Goal: Transaction & Acquisition: Book appointment/travel/reservation

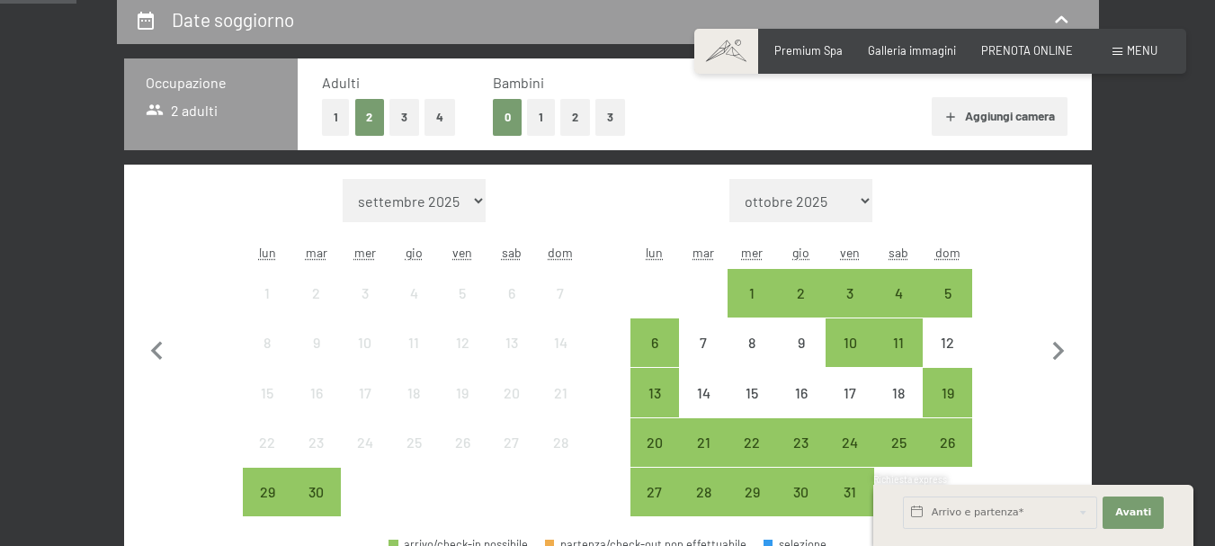
scroll to position [450, 0]
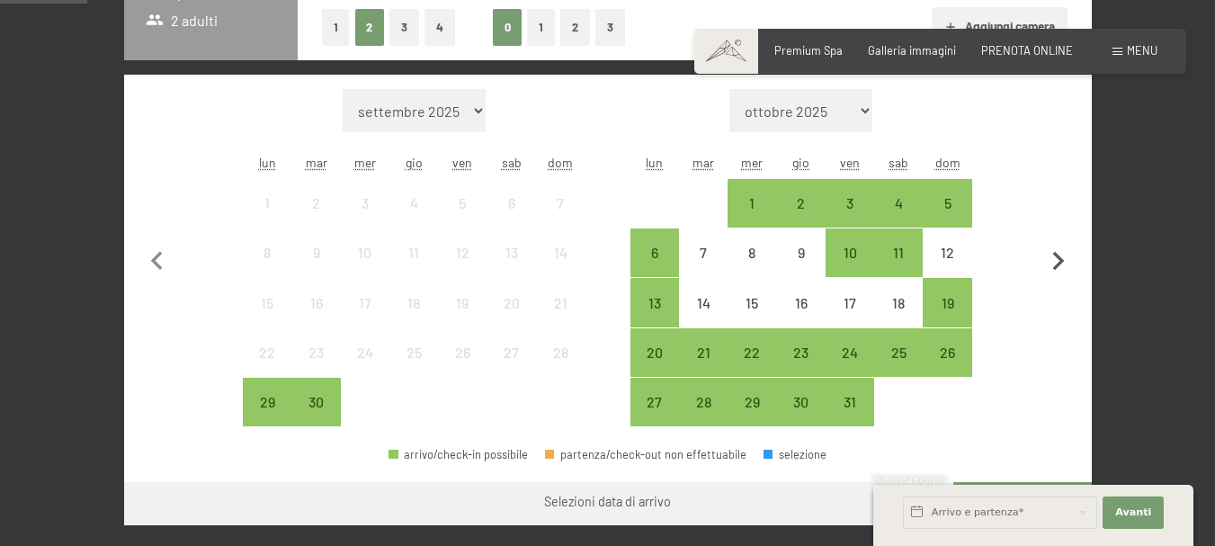
click at [1049, 254] on icon "button" at bounding box center [1059, 262] width 38 height 38
select select "2025-10-01"
select select "2025-11-01"
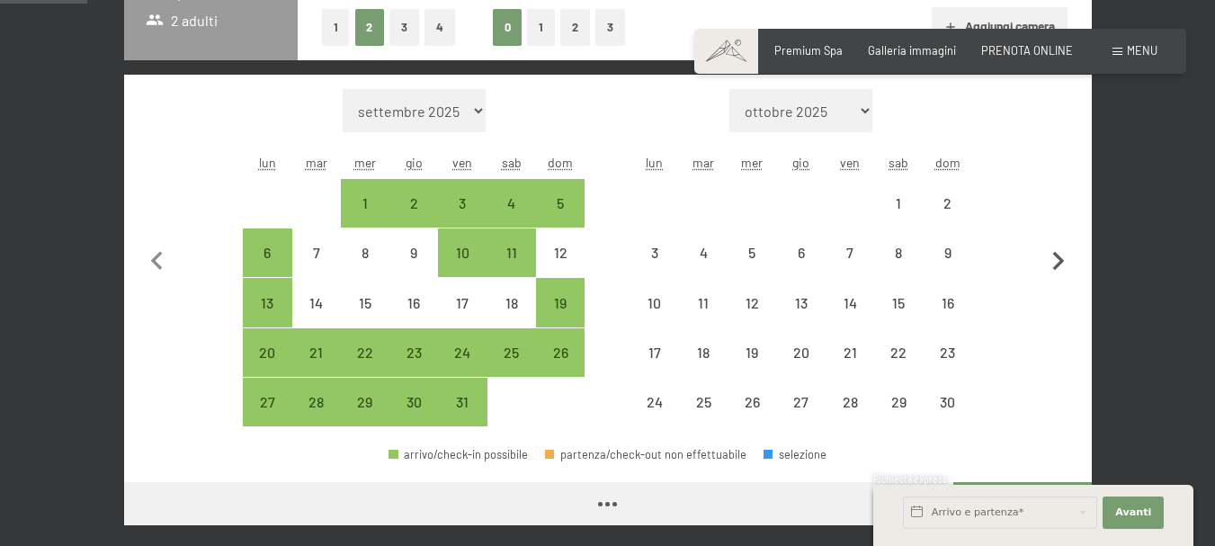
select select "2025-10-01"
select select "2025-11-01"
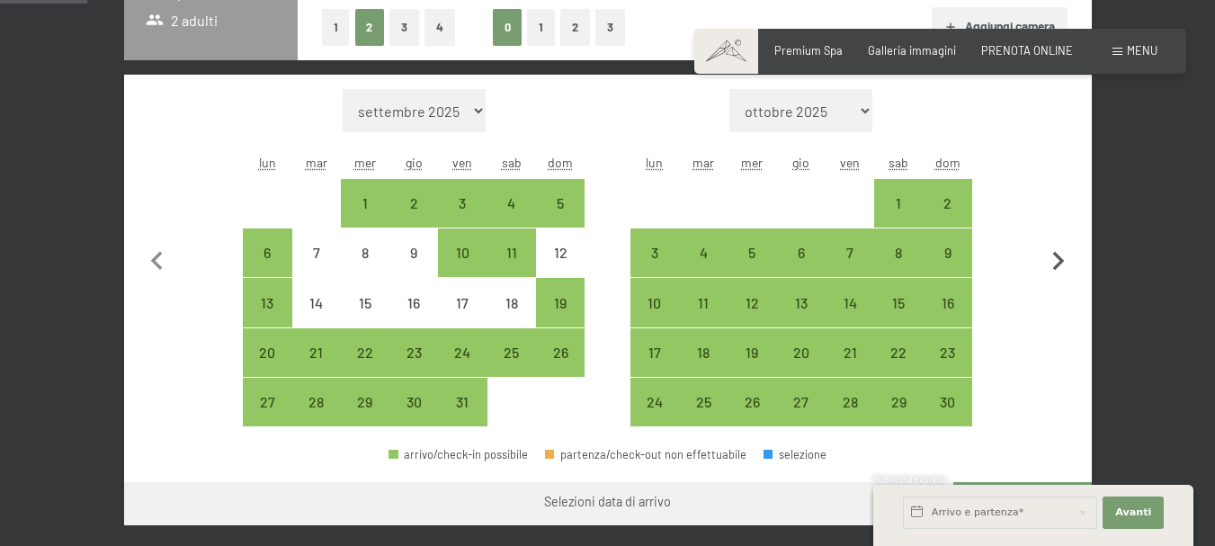
click at [1060, 258] on icon "button" at bounding box center [1059, 261] width 12 height 19
select select "2025-11-01"
select select "2025-12-01"
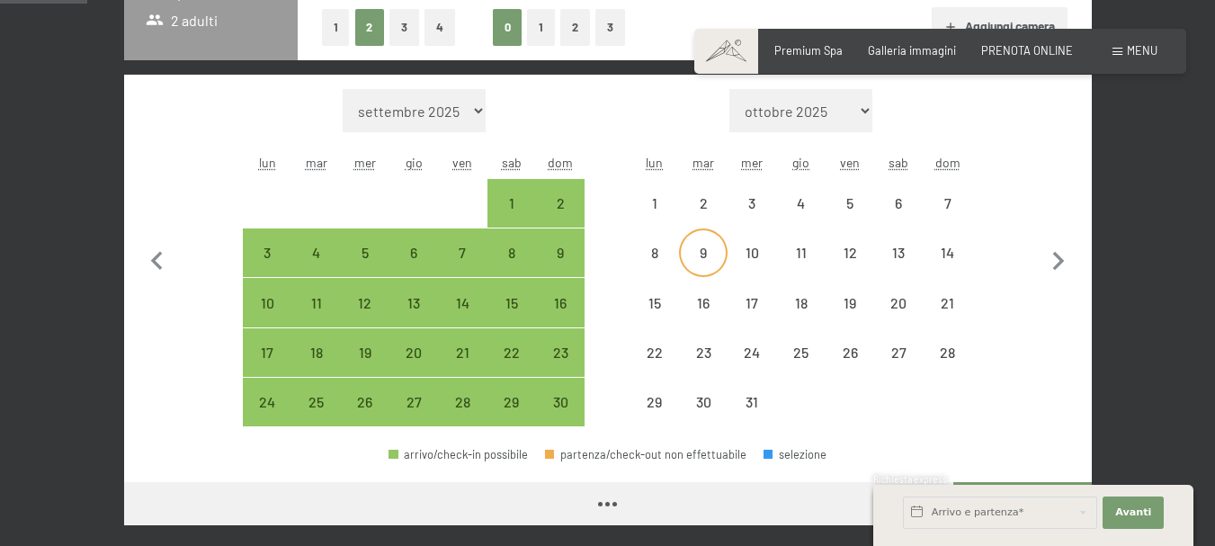
select select "2025-11-01"
select select "2025-12-01"
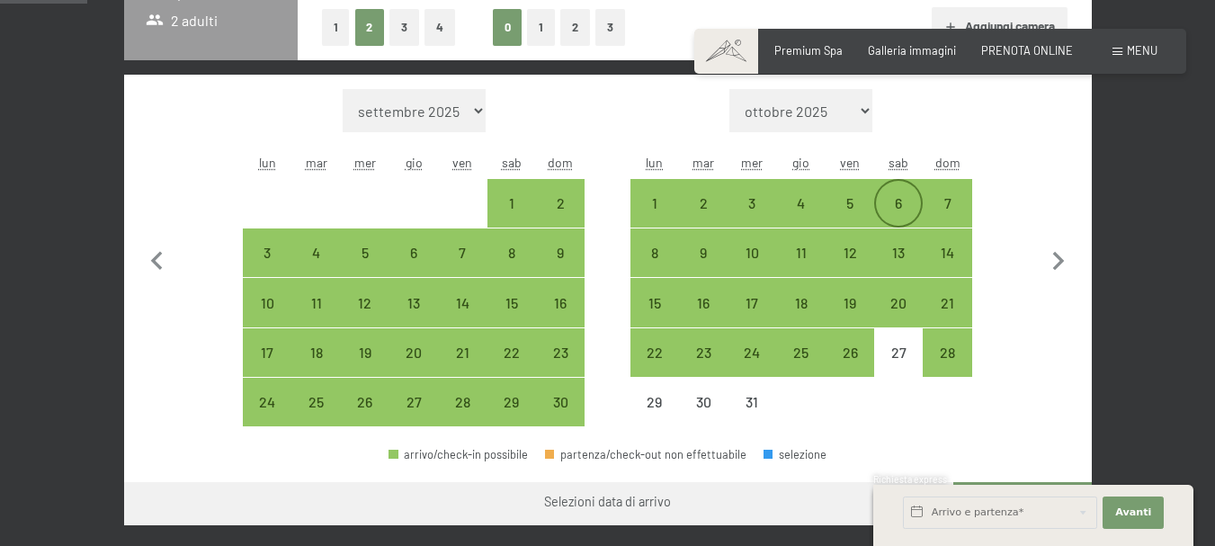
click at [899, 196] on div "6" at bounding box center [898, 218] width 45 height 45
select select "2025-11-01"
select select "2025-12-01"
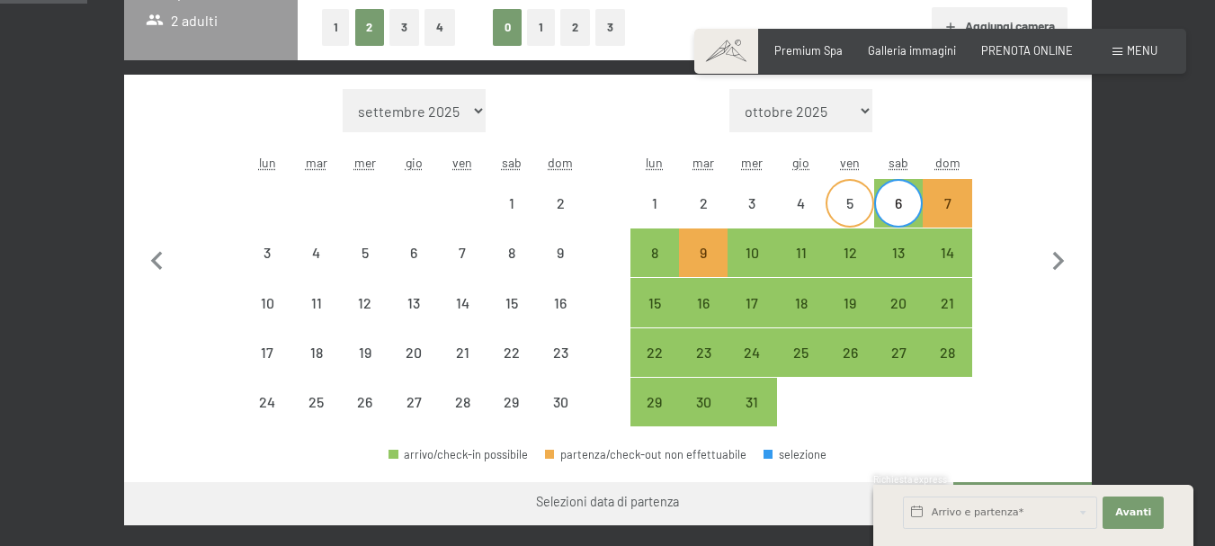
click at [861, 206] on div "5" at bounding box center [850, 218] width 45 height 45
select select "2025-11-01"
select select "2025-12-01"
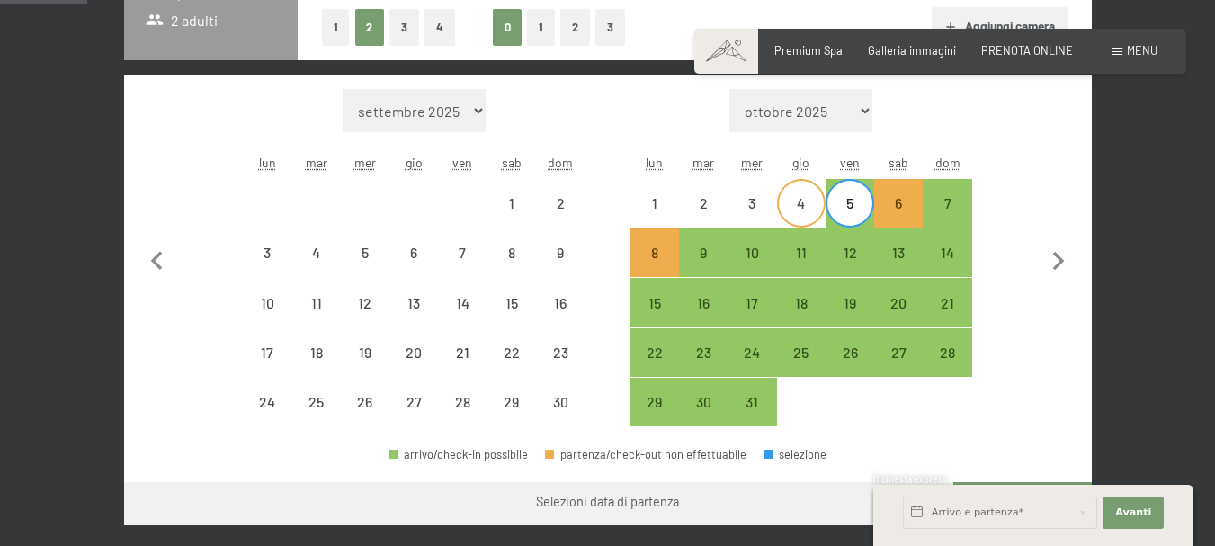
click at [810, 194] on div "4" at bounding box center [801, 203] width 45 height 45
select select "2025-11-01"
select select "2025-12-01"
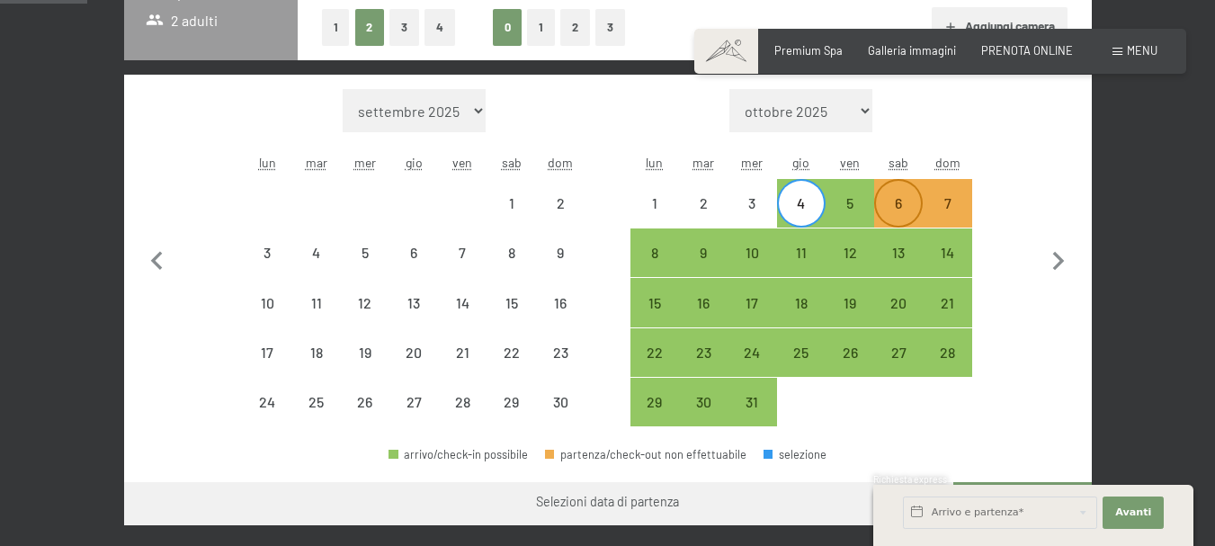
click at [860, 194] on div "5" at bounding box center [850, 203] width 45 height 45
select select "2025-11-01"
select select "2025-12-01"
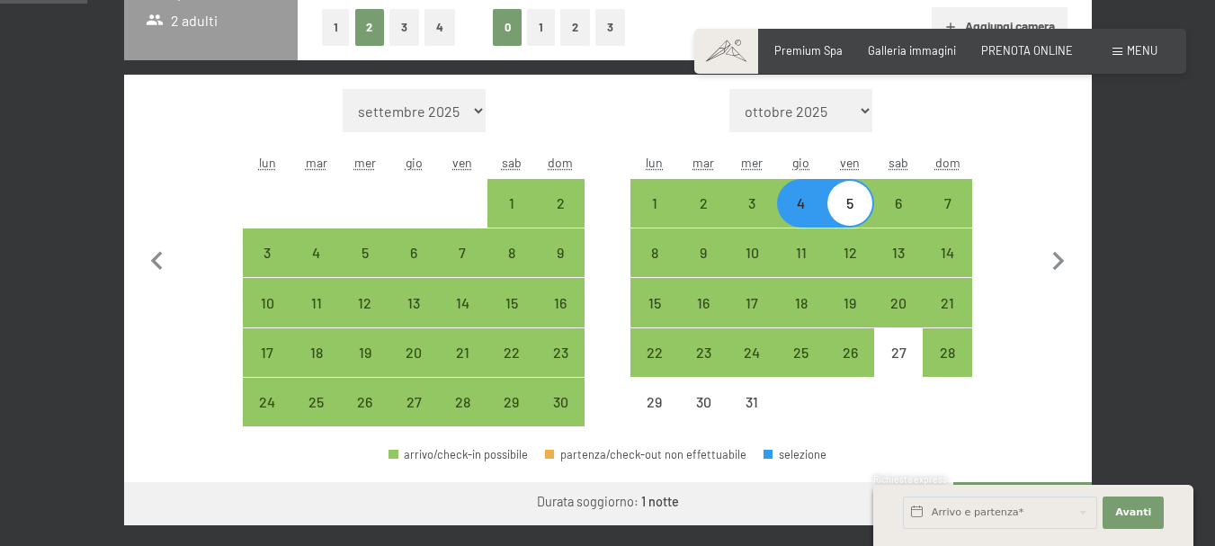
click at [854, 203] on div "5" at bounding box center [850, 218] width 45 height 45
select select "2025-11-01"
select select "2025-12-01"
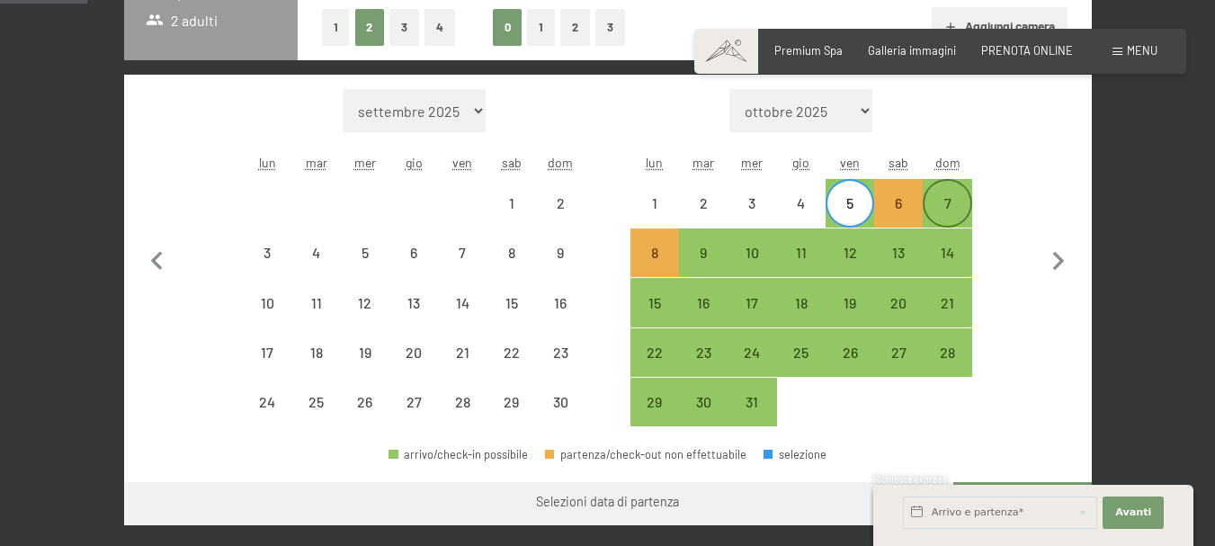
click at [951, 203] on div "7" at bounding box center [947, 218] width 45 height 45
select select "2025-11-01"
select select "2025-12-01"
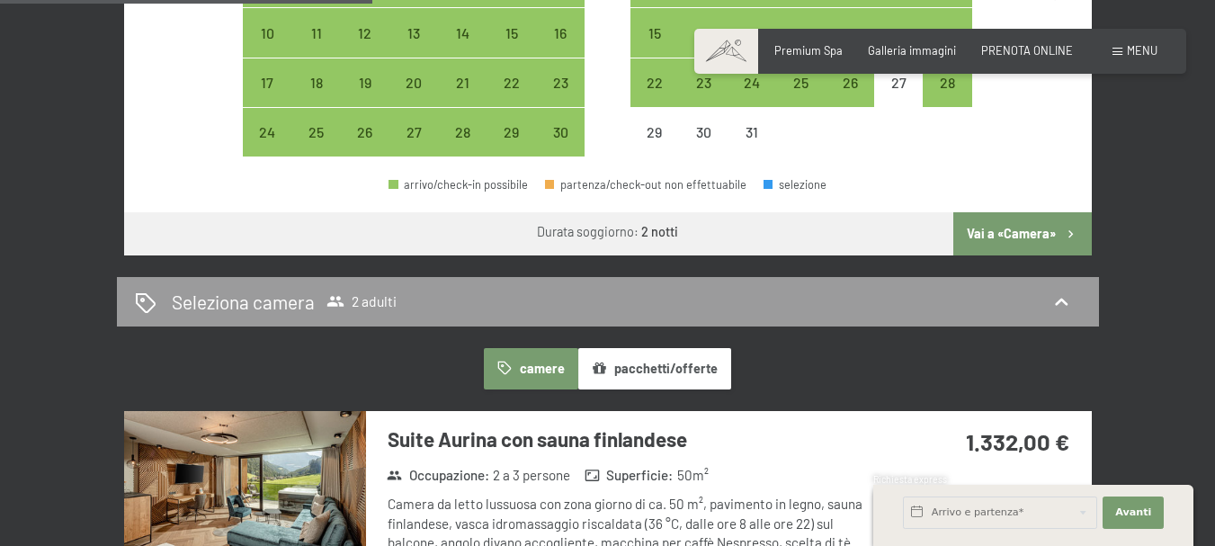
click at [1012, 234] on button "Vai a «Camera»" at bounding box center [1023, 233] width 138 height 43
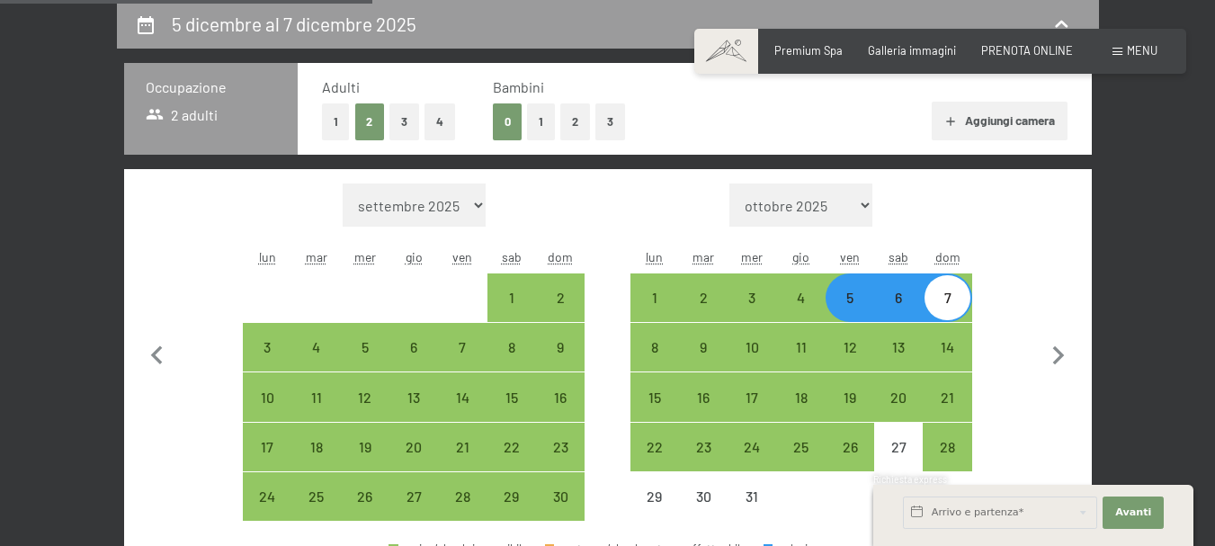
select select "2025-11-01"
select select "2025-12-01"
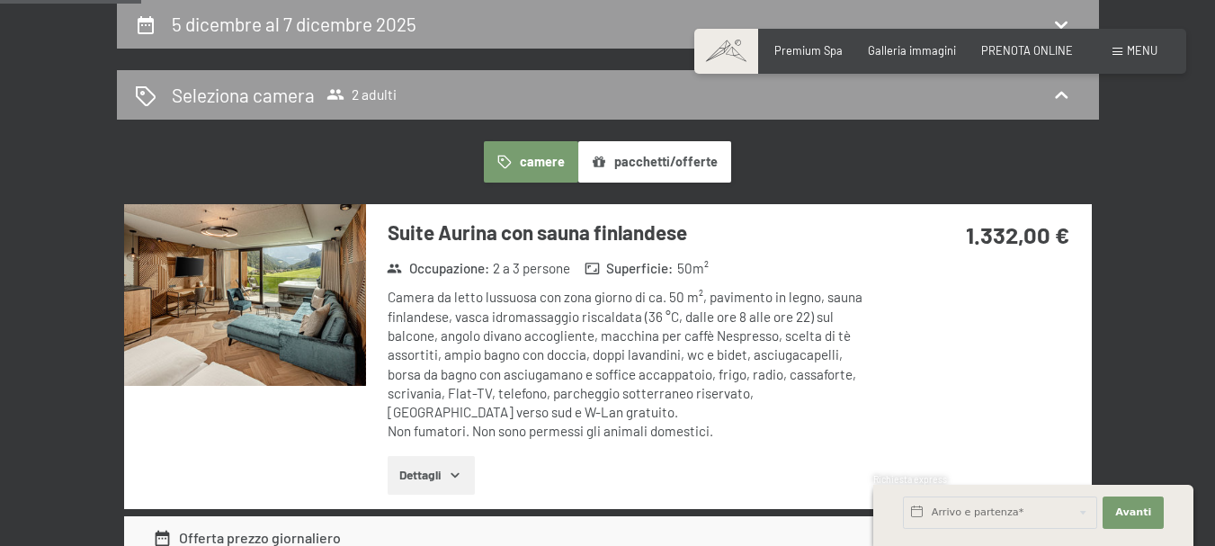
scroll to position [0, 0]
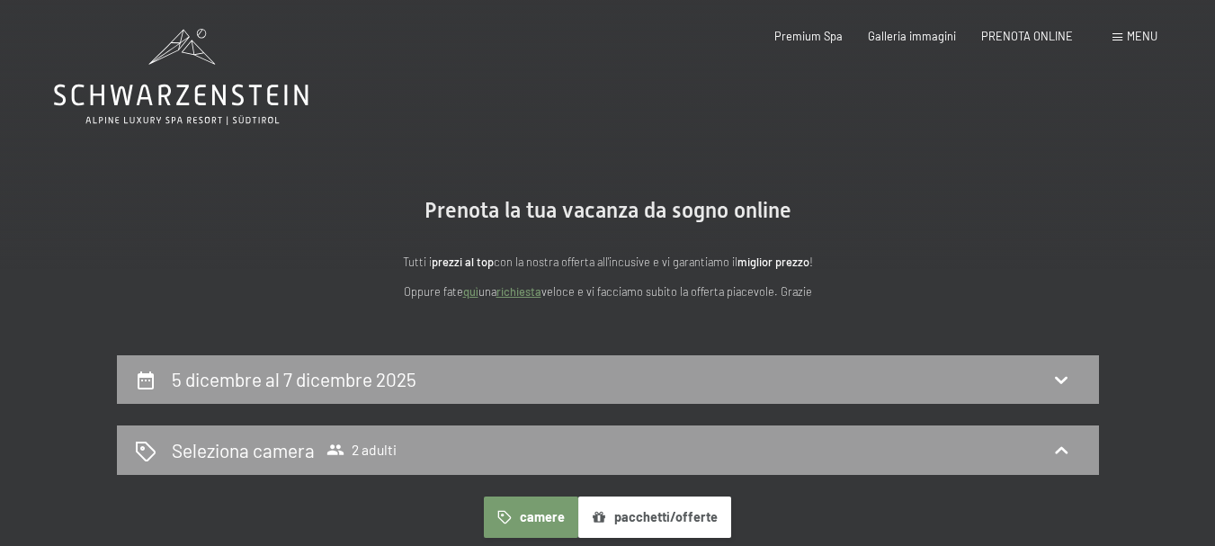
click at [776, 380] on div "5 dicembre al 7 dicembre 2025" at bounding box center [608, 379] width 946 height 26
select select "2025-11-01"
select select "2025-12-01"
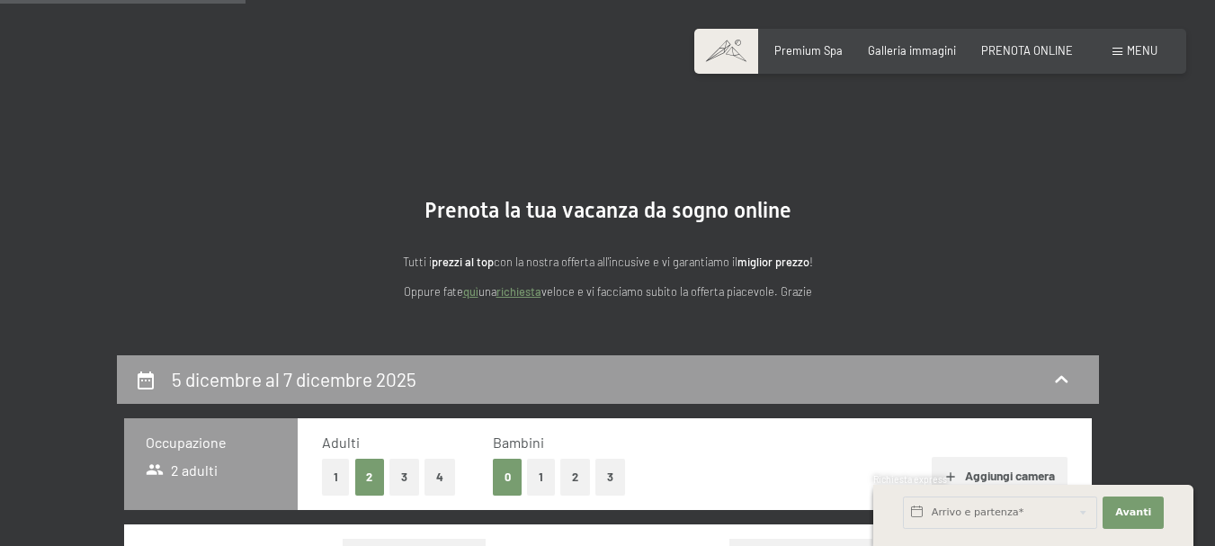
scroll to position [355, 0]
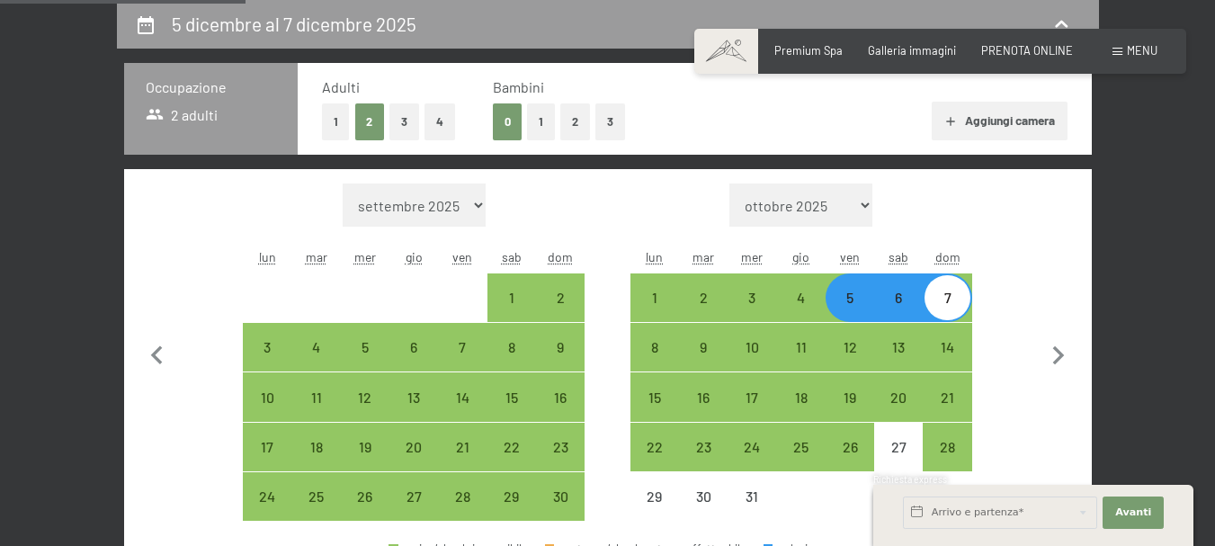
click at [898, 298] on div "6" at bounding box center [898, 313] width 45 height 45
select select "2025-11-01"
select select "2025-12-01"
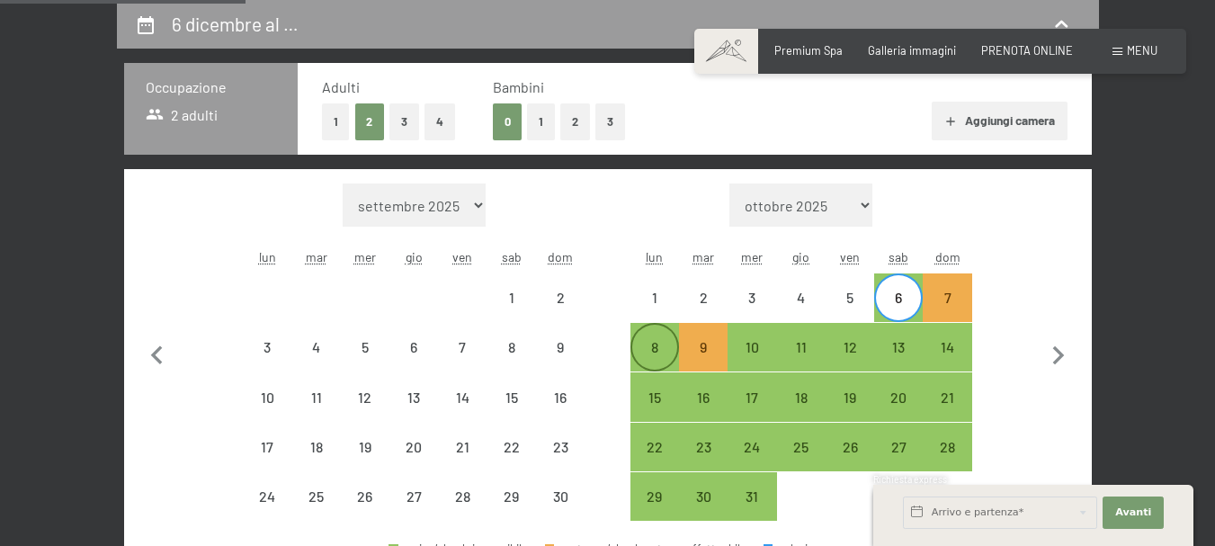
click at [647, 359] on div "8" at bounding box center [654, 362] width 45 height 45
select select "2025-11-01"
select select "2025-12-01"
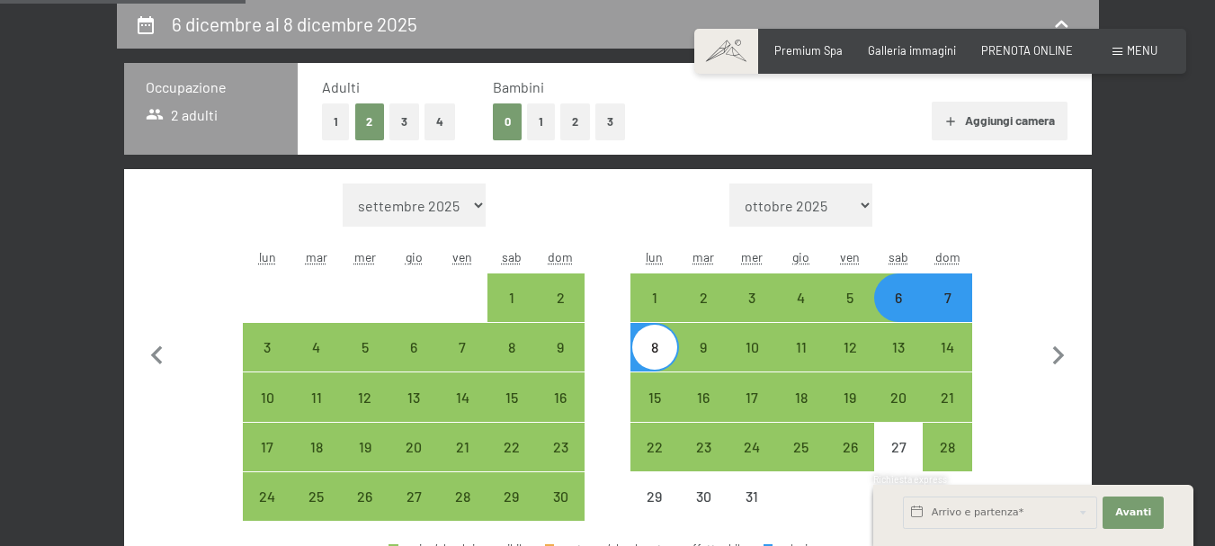
click at [892, 298] on div "6" at bounding box center [898, 313] width 45 height 45
select select "2025-11-01"
select select "2025-12-01"
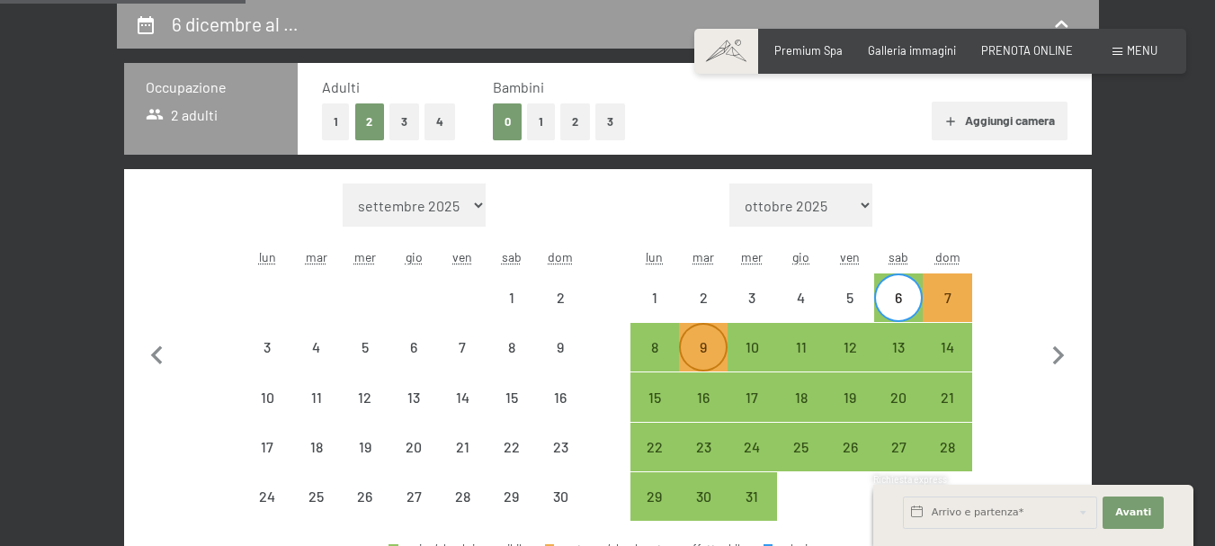
click at [709, 329] on div "9" at bounding box center [703, 347] width 45 height 45
select select "2025-11-01"
select select "2025-12-01"
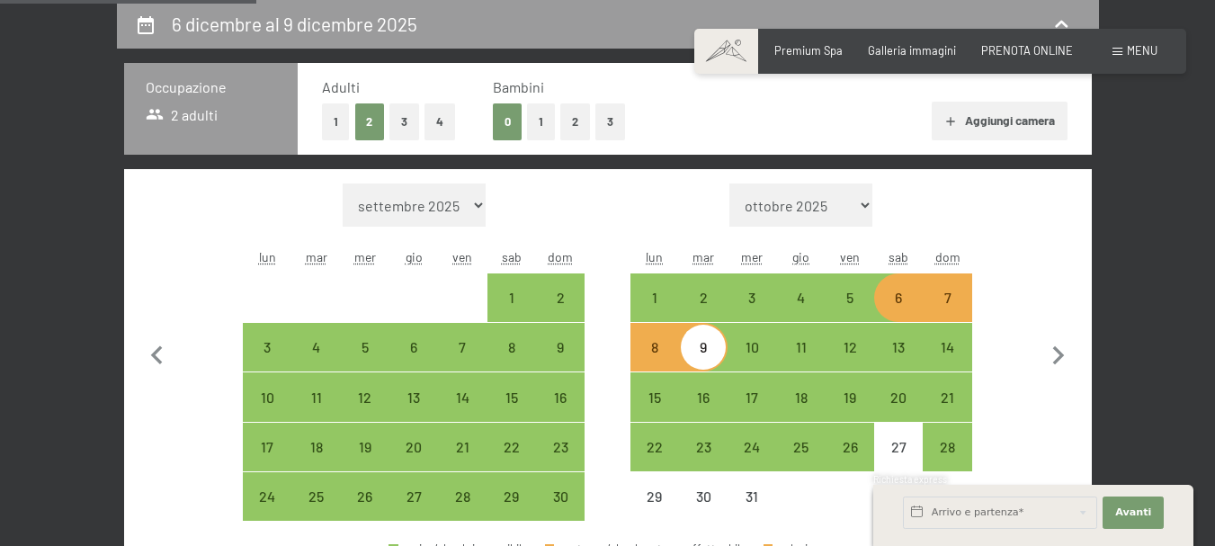
click at [903, 300] on div "6" at bounding box center [898, 313] width 45 height 45
select select "2025-11-01"
select select "2025-12-01"
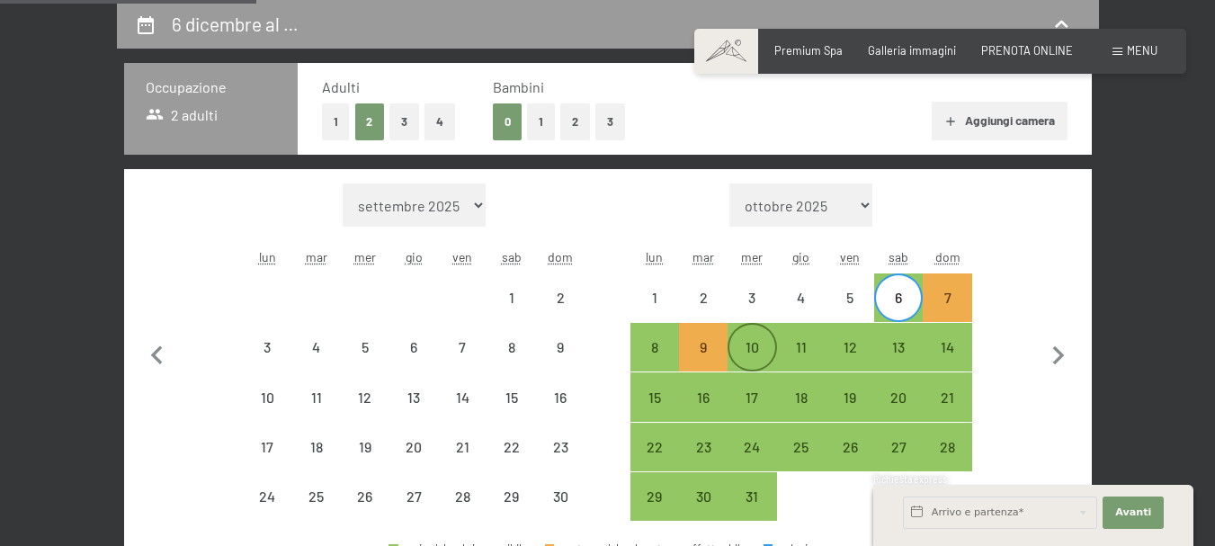
click at [755, 349] on div "10" at bounding box center [752, 362] width 45 height 45
select select "2025-11-01"
select select "2025-12-01"
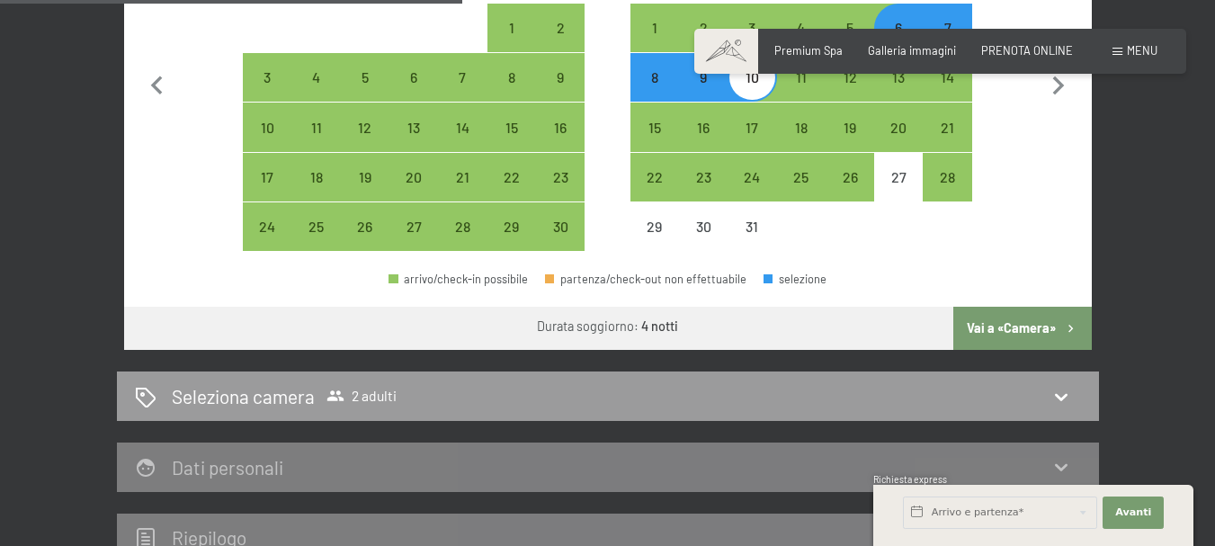
click at [991, 325] on button "Vai a «Camera»" at bounding box center [1023, 328] width 138 height 43
select select "2025-11-01"
select select "2025-12-01"
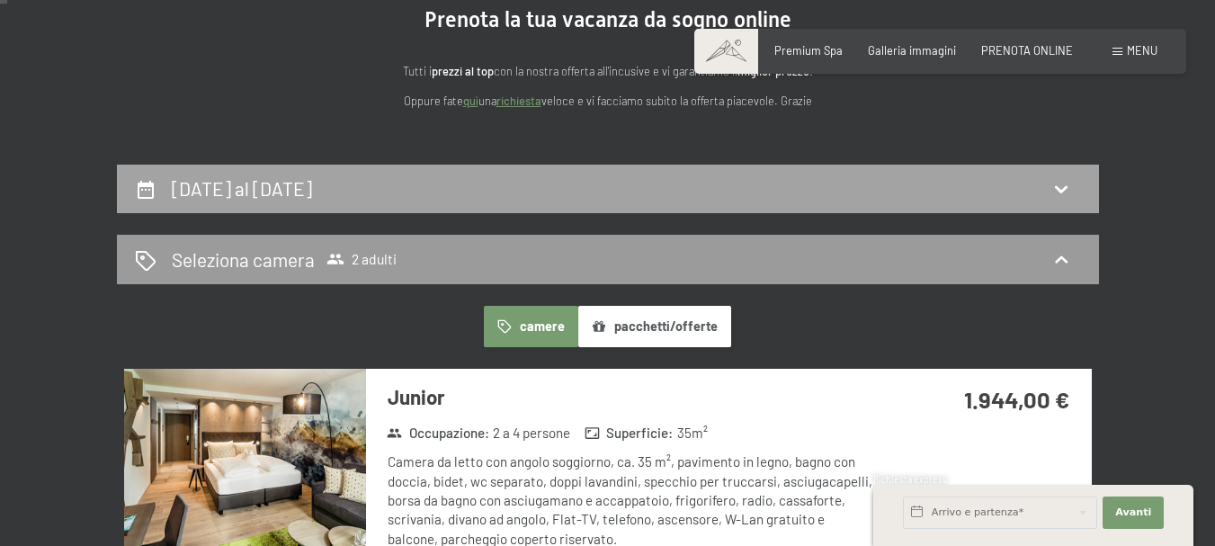
scroll to position [0, 0]
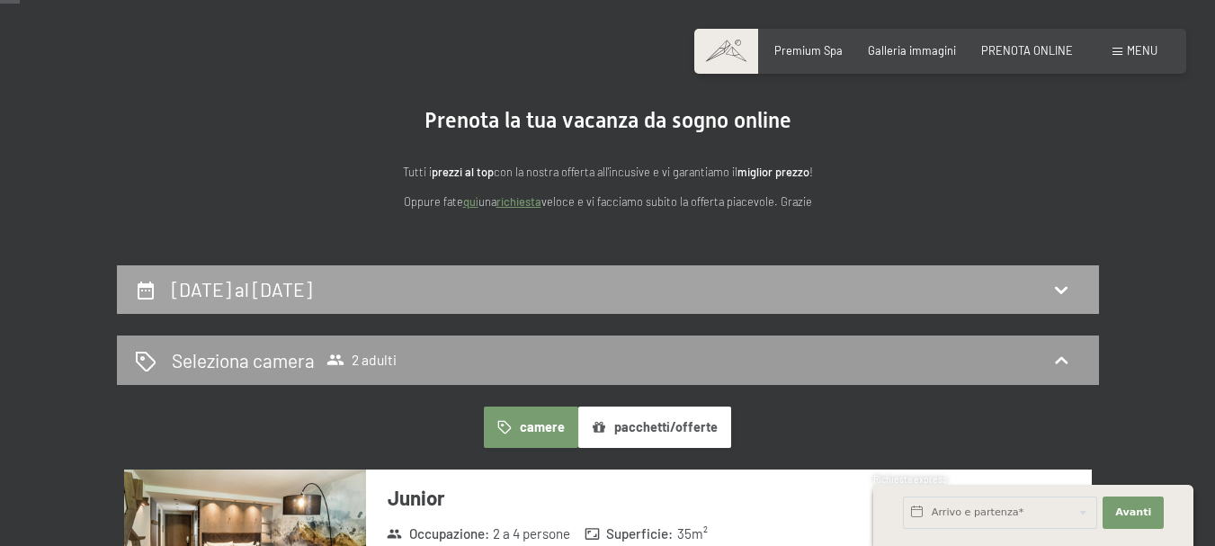
click at [914, 301] on div "6 dicembre al 10 dicembre 2025" at bounding box center [608, 289] width 946 height 26
select select "2025-11-01"
select select "2025-12-01"
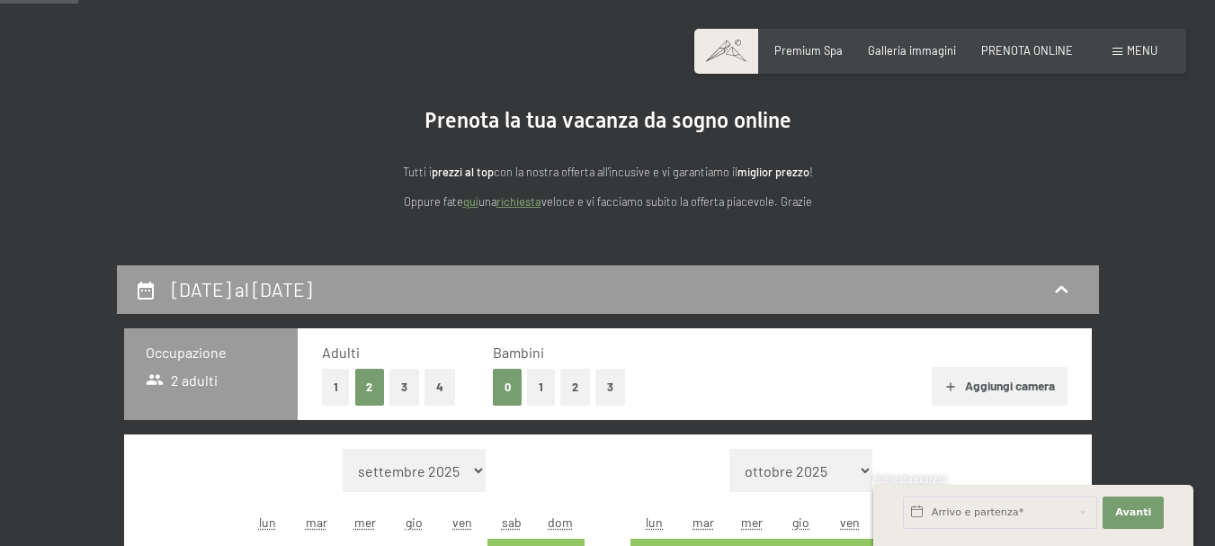
scroll to position [355, 0]
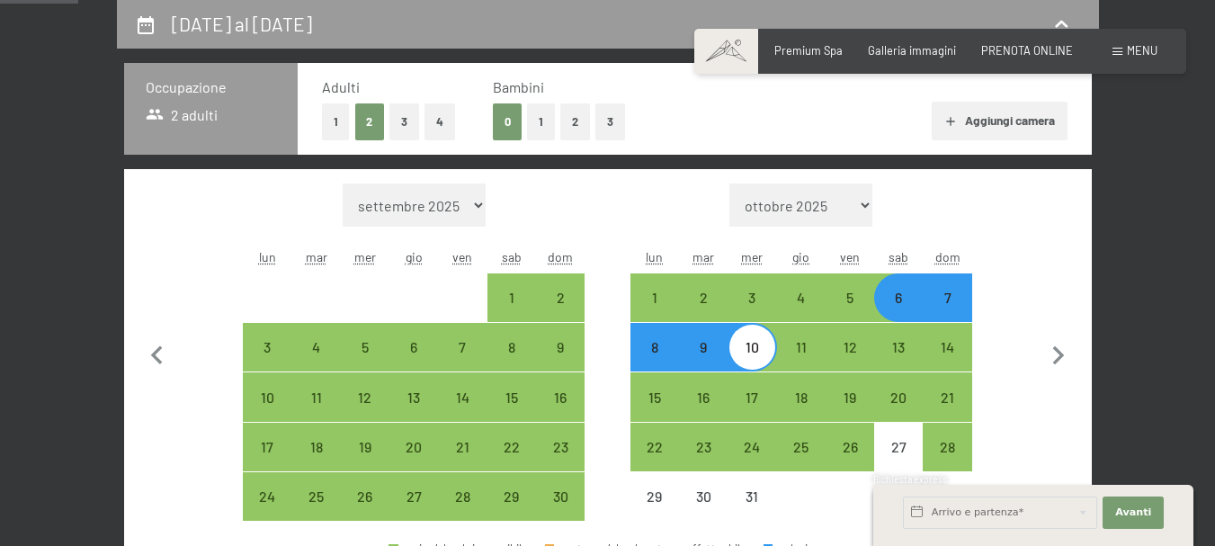
click at [904, 296] on div "6" at bounding box center [898, 313] width 45 height 45
select select "2025-11-01"
select select "2025-12-01"
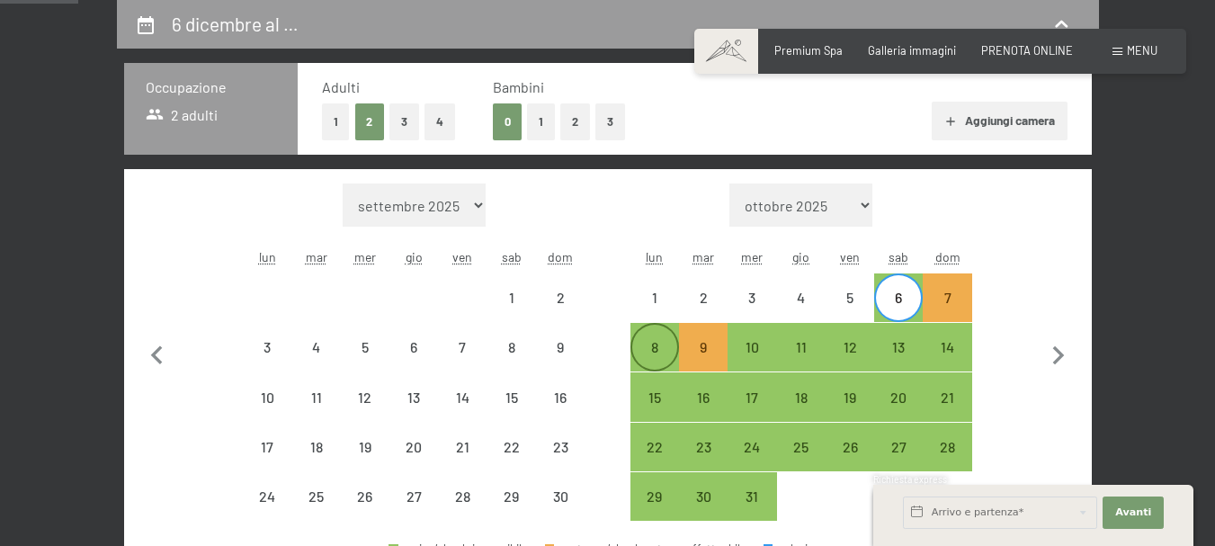
click at [661, 333] on div "8" at bounding box center [654, 347] width 45 height 45
select select "2025-11-01"
select select "2025-12-01"
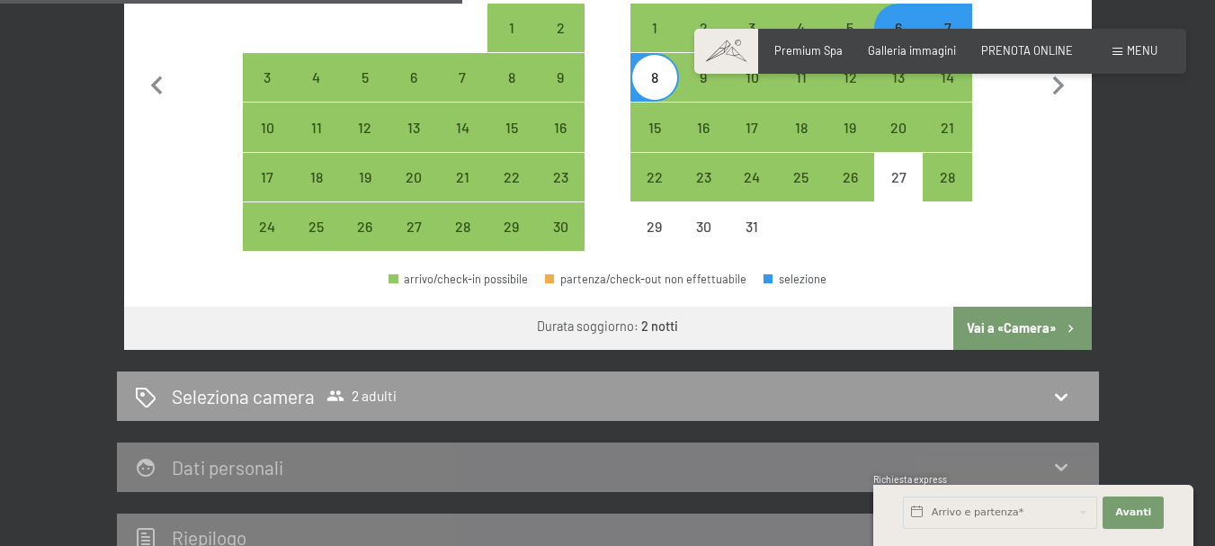
click at [986, 325] on button "Vai a «Camera»" at bounding box center [1023, 328] width 138 height 43
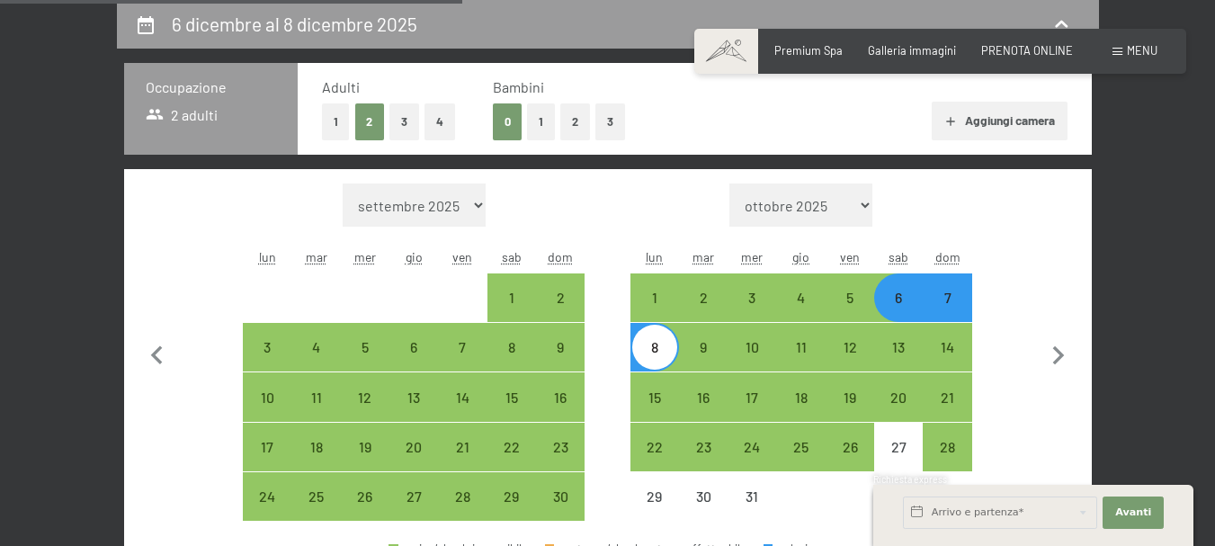
select select "2025-11-01"
select select "2025-12-01"
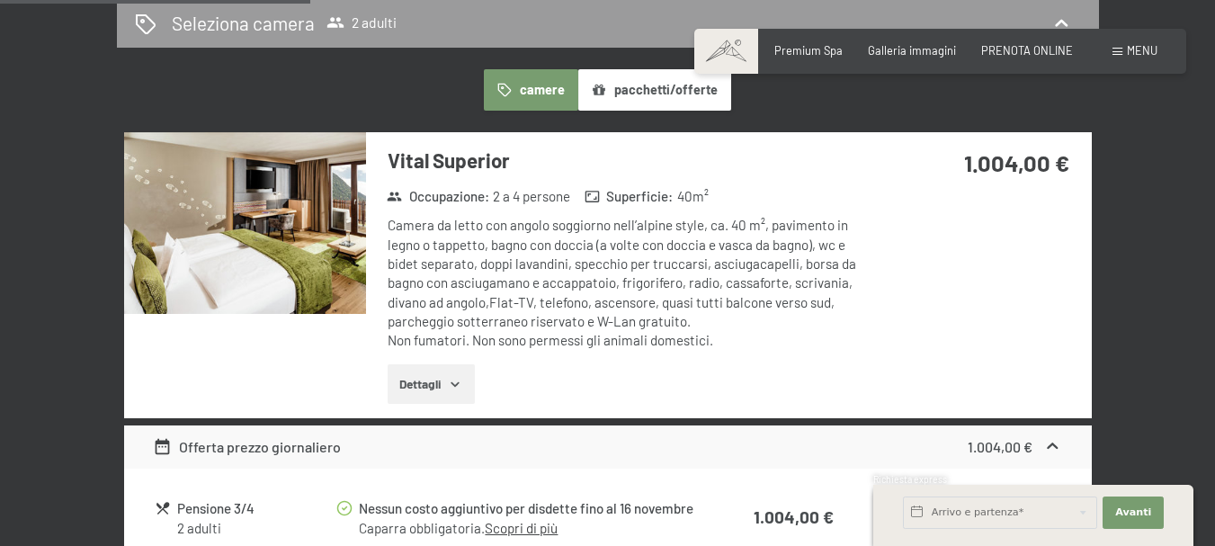
scroll to position [535, 0]
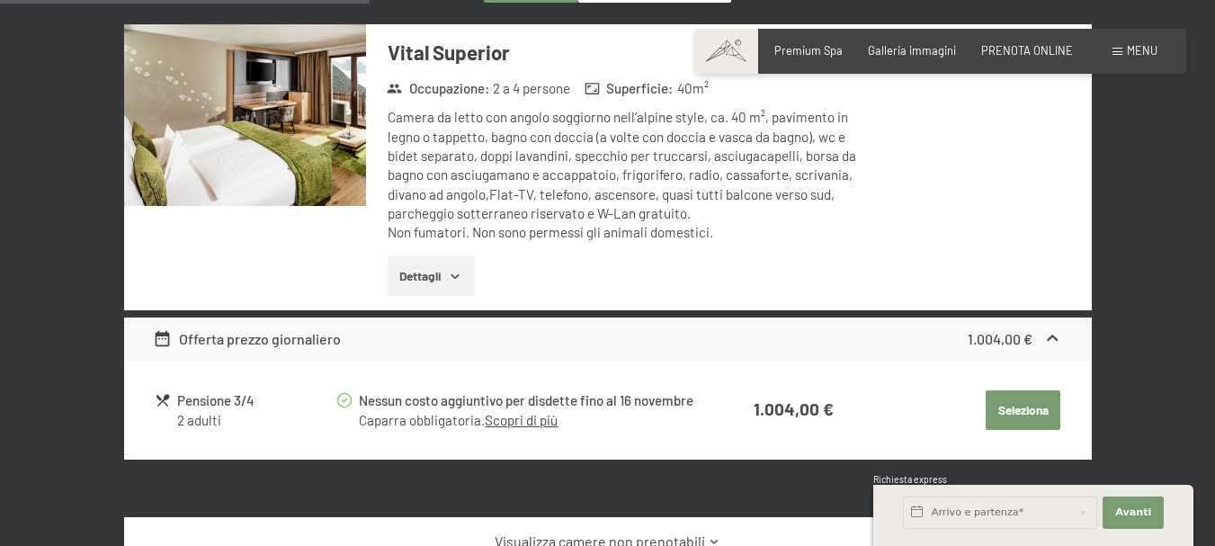
click at [1020, 417] on button "Seleziona" at bounding box center [1023, 410] width 75 height 40
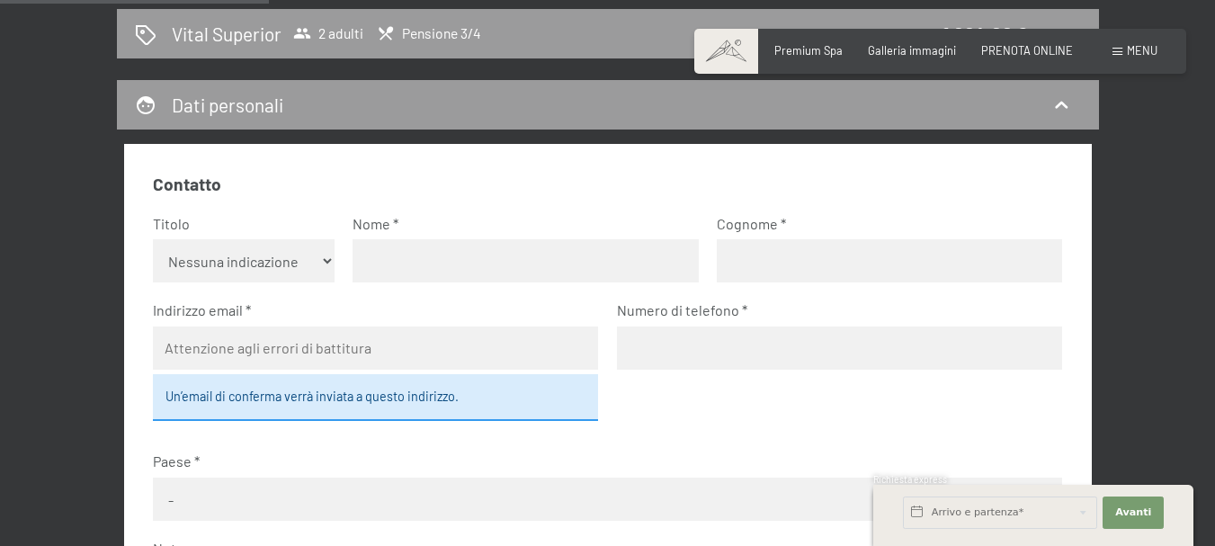
scroll to position [445, 0]
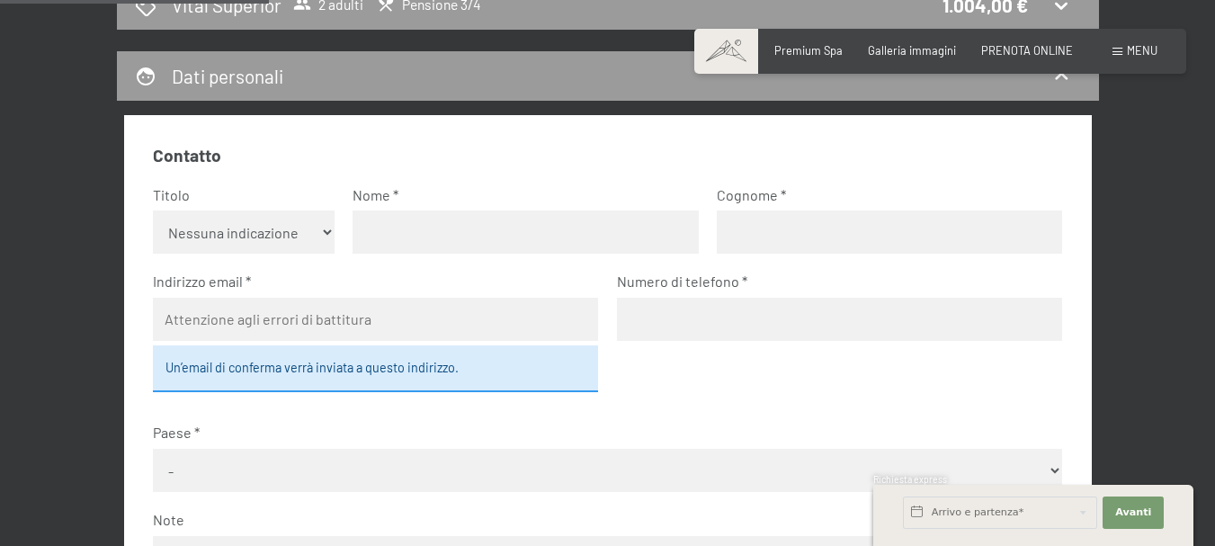
click at [457, 316] on span "Consenso marketing*" at bounding box center [502, 325] width 136 height 18
click at [425, 316] on input "Consenso marketing*" at bounding box center [416, 325] width 18 height 18
checkbox input "false"
click at [271, 230] on select "Nessuna indicazione Sig.ra Sig." at bounding box center [244, 232] width 182 height 43
select select "f"
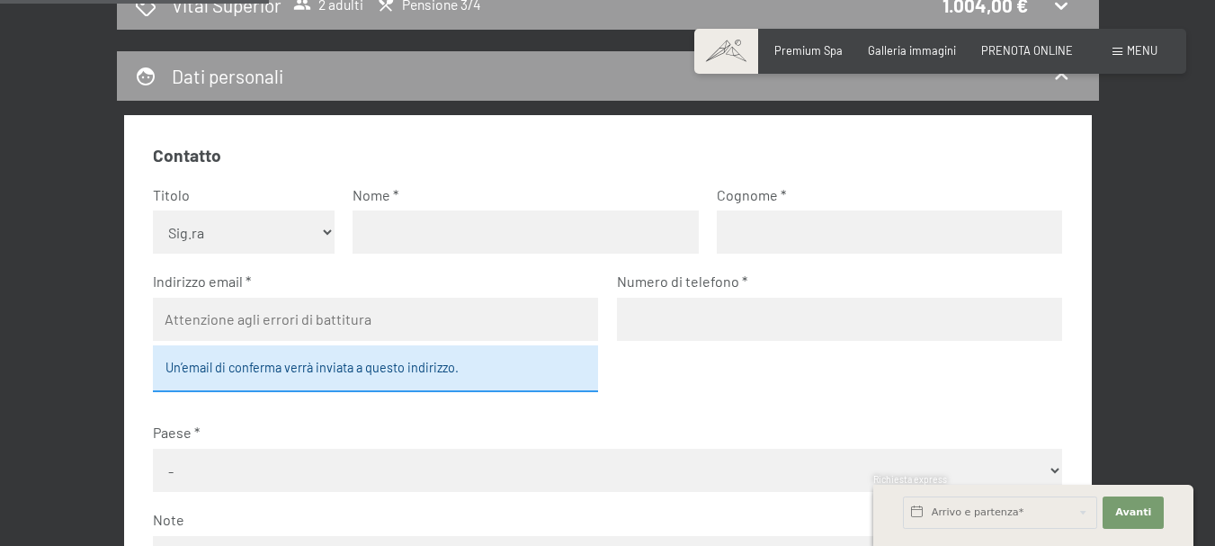
click at [153, 211] on select "Nessuna indicazione Sig.ra Sig." at bounding box center [244, 232] width 182 height 43
click at [393, 233] on input "text" at bounding box center [525, 232] width 345 height 43
type input "elena"
type input "gibertini"
type input "elena.gibertini90@libero.it"
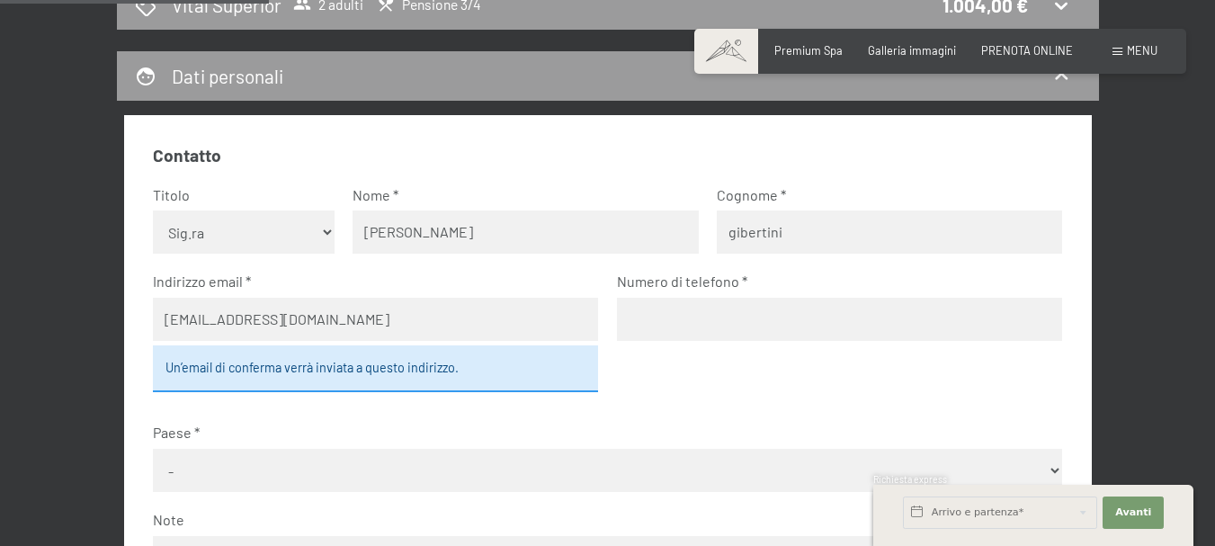
type input "3339412554"
select select "ITA"
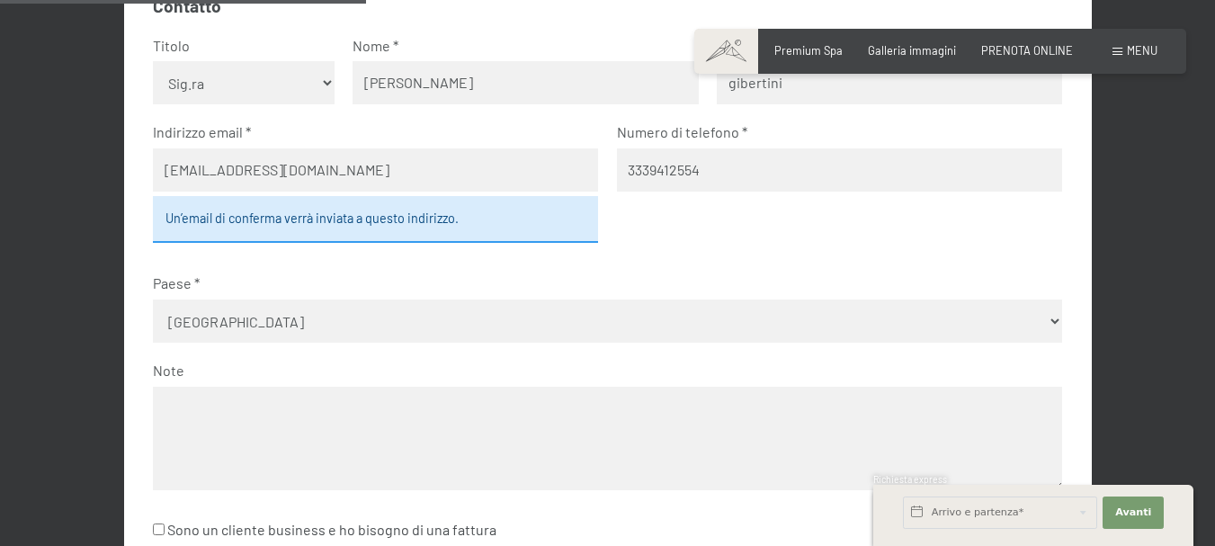
scroll to position [625, 0]
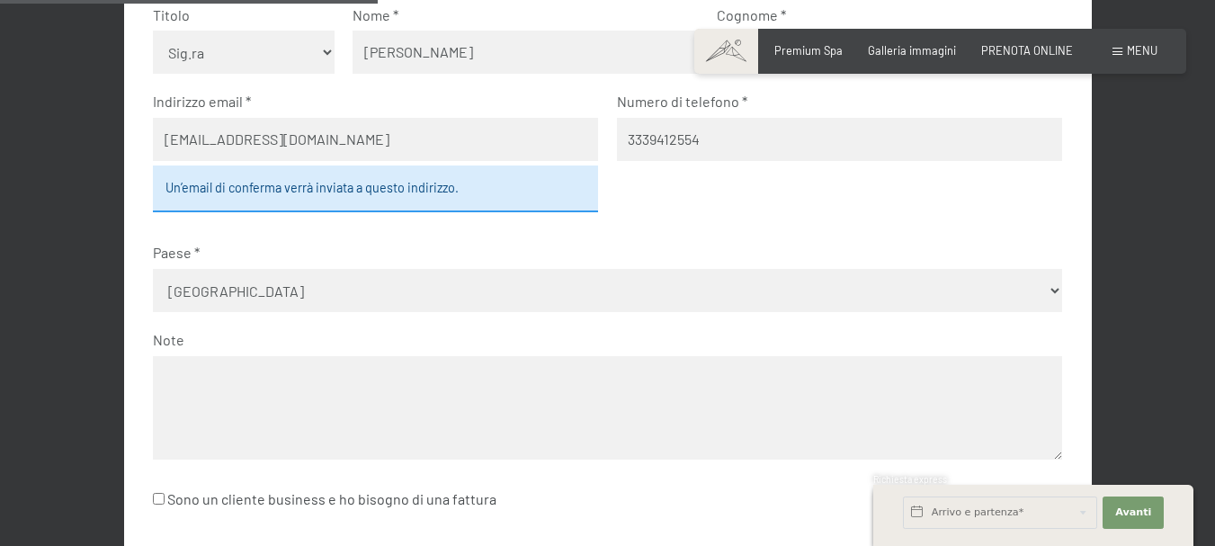
click at [263, 370] on textarea at bounding box center [608, 407] width 910 height 103
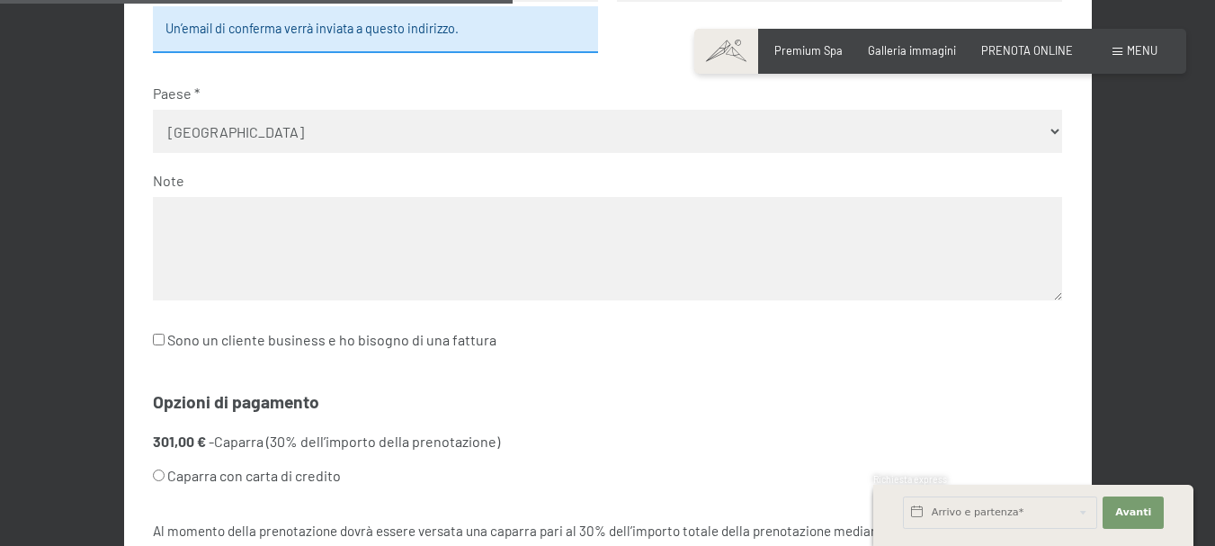
scroll to position [895, 0]
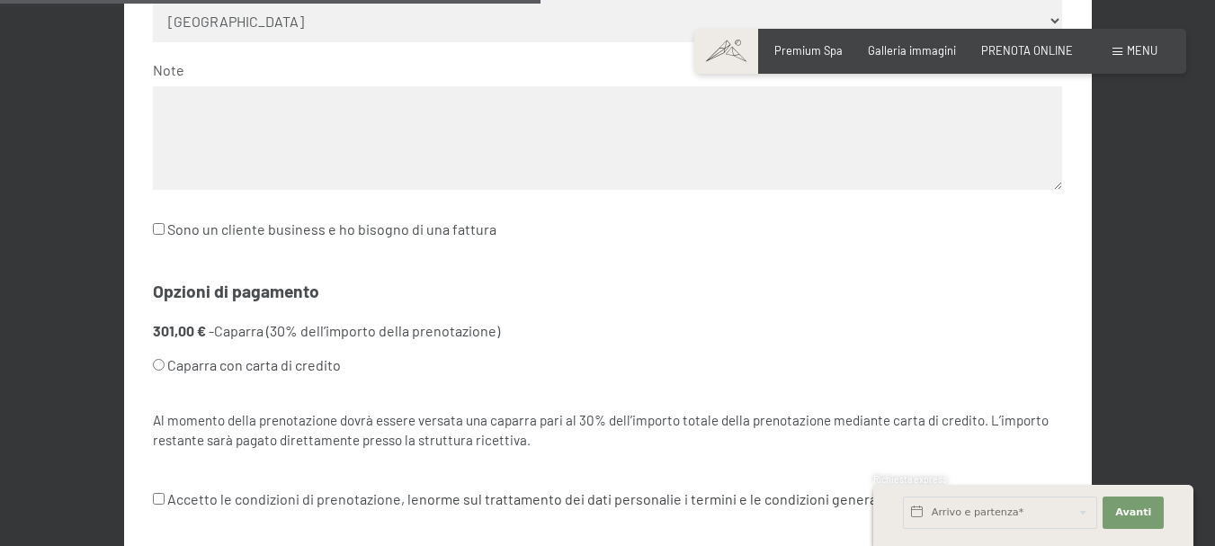
click at [161, 364] on input "Caparra con carta di credito" at bounding box center [159, 365] width 12 height 12
radio input "true"
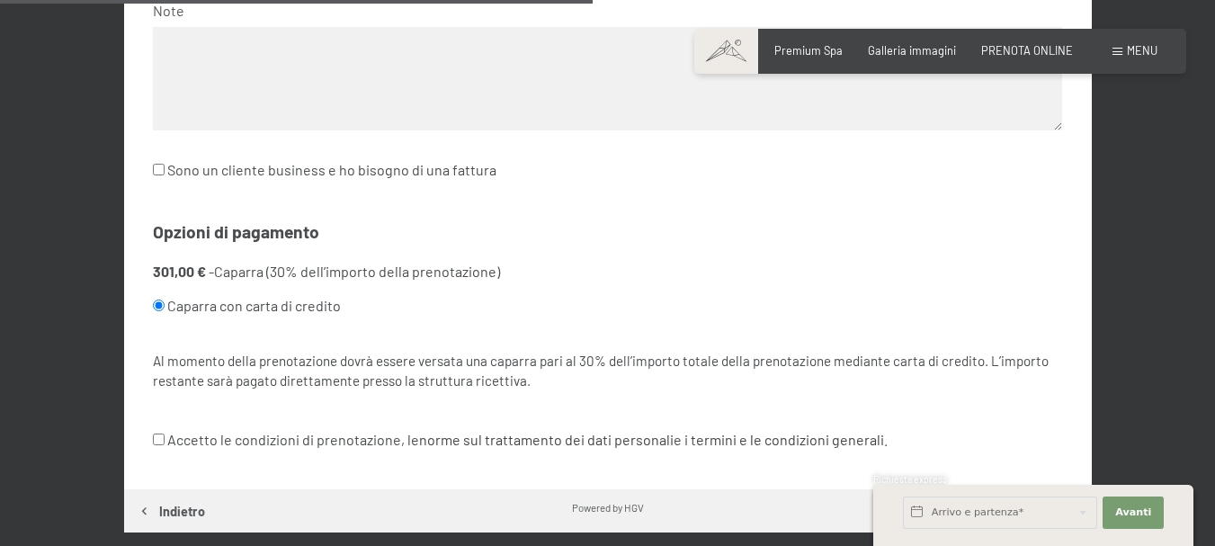
scroll to position [985, 0]
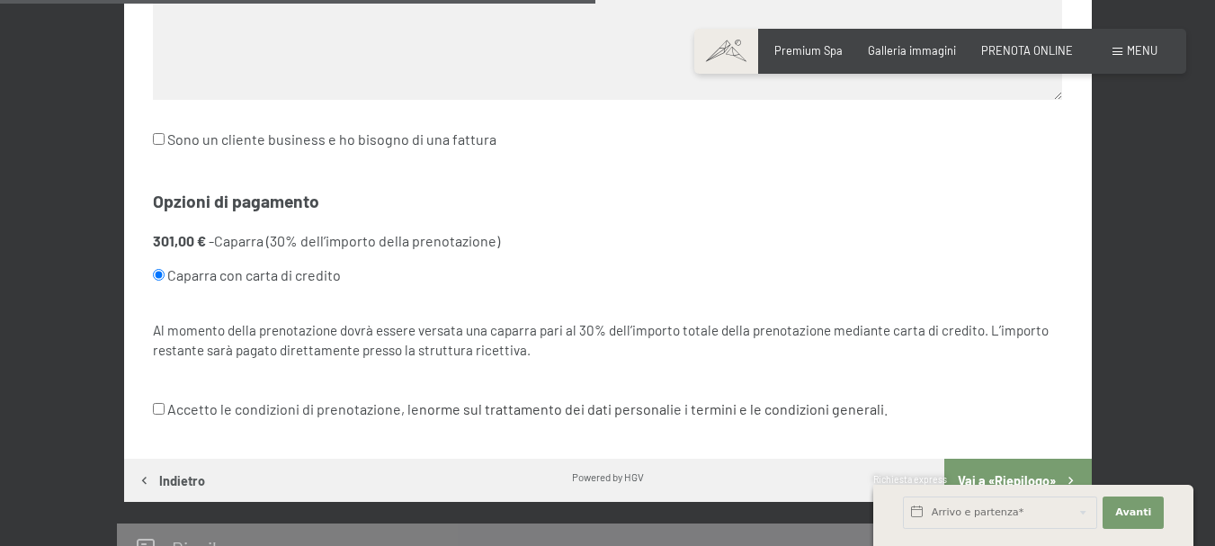
click at [157, 410] on input "Accetto le condizioni di prenotazione, le norme sul trattamento dei dati person…" at bounding box center [159, 409] width 12 height 12
checkbox input "true"
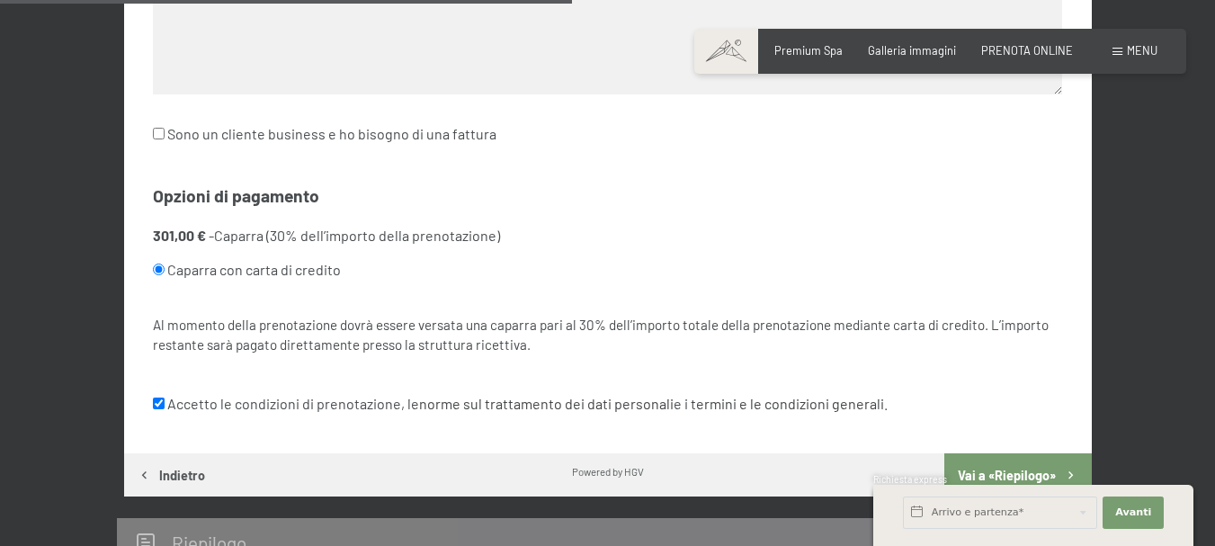
scroll to position [1165, 0]
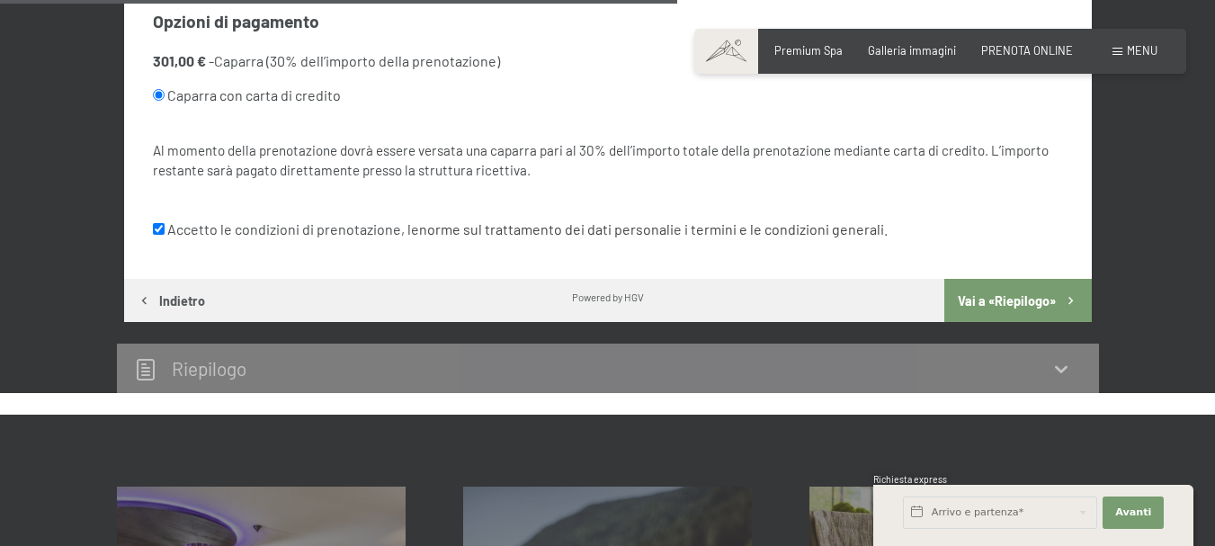
click at [1020, 303] on button "Vai a «Riepilogo»" at bounding box center [1018, 300] width 147 height 43
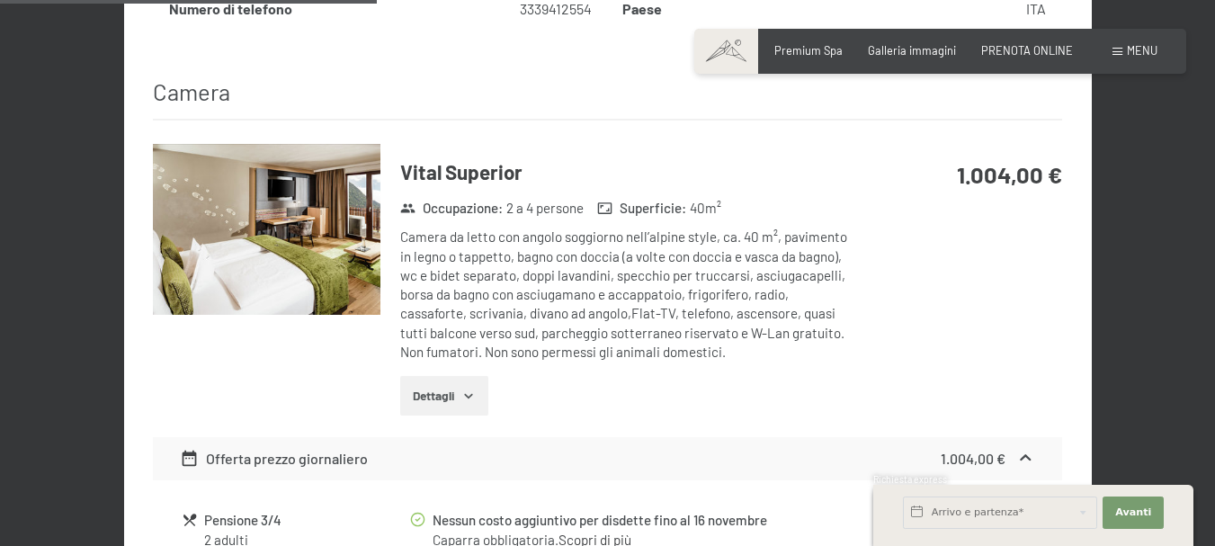
scroll to position [895, 0]
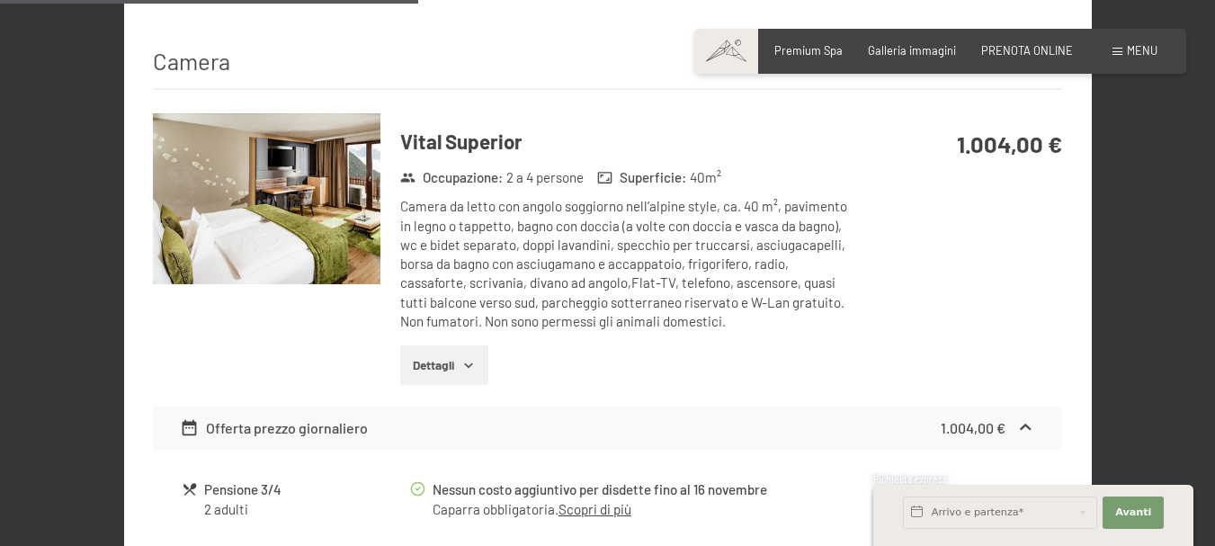
click at [464, 358] on icon "button" at bounding box center [469, 365] width 14 height 14
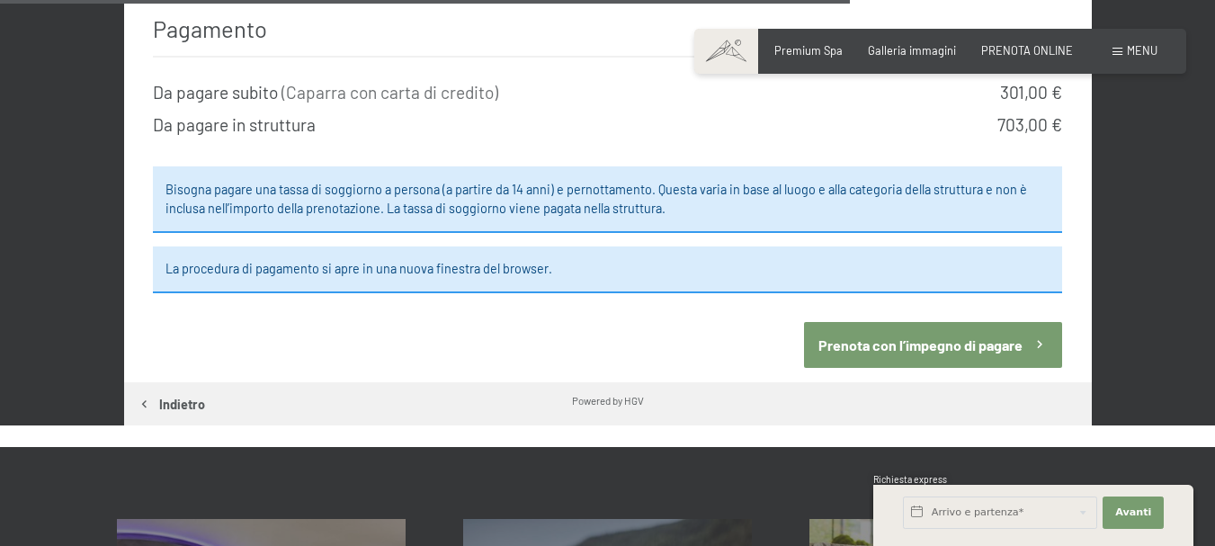
scroll to position [1975, 0]
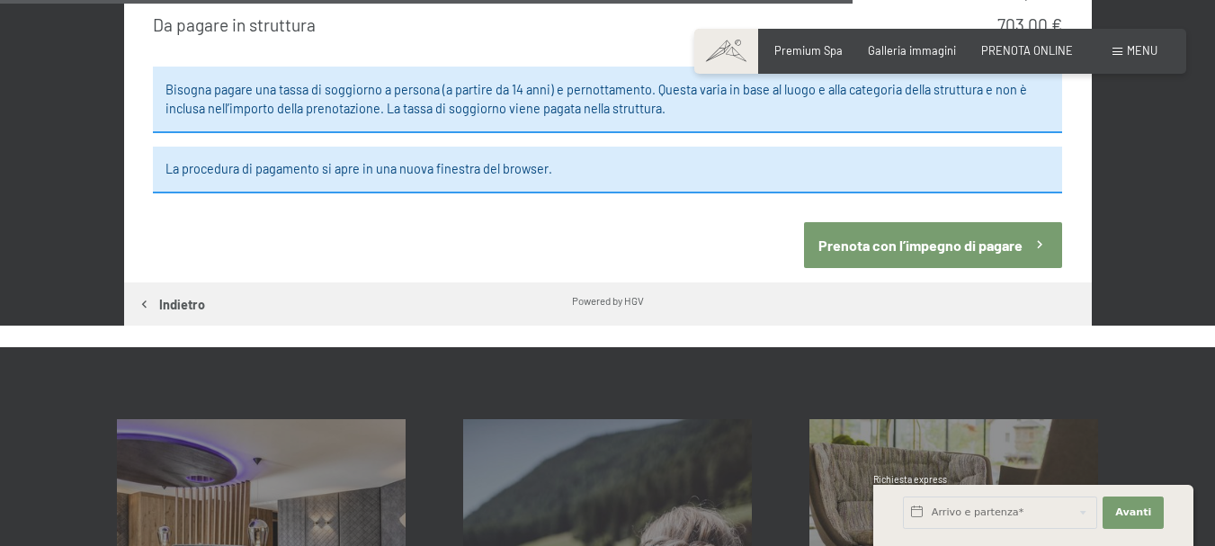
click at [937, 224] on button "Prenota con l’impegno di pagare" at bounding box center [933, 245] width 258 height 46
